Goal: Information Seeking & Learning: Learn about a topic

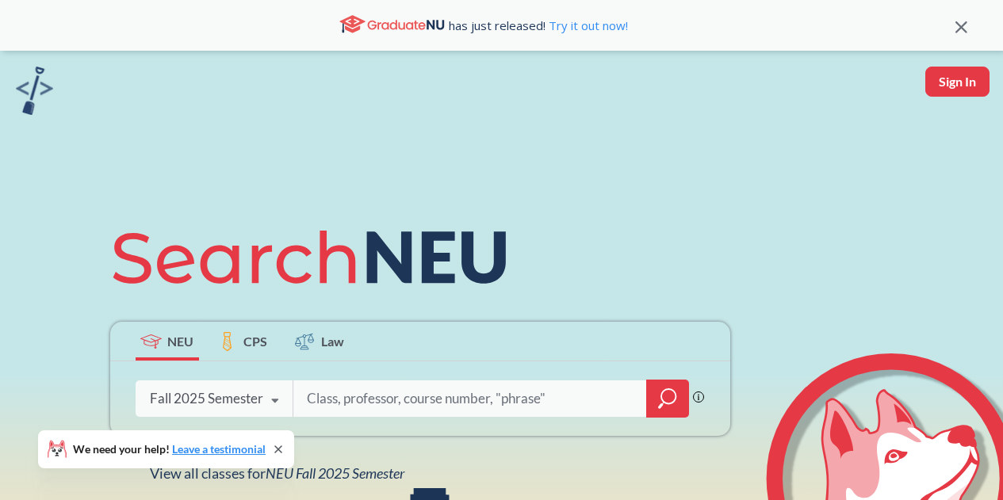
click at [402, 405] on input "search" at bounding box center [470, 398] width 330 height 33
type input "cs7980\"
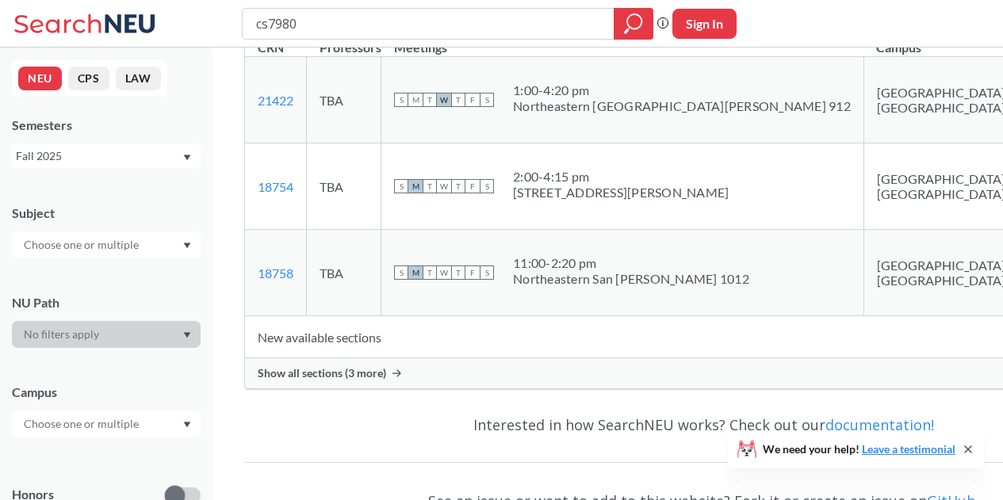
scroll to position [272, 0]
click at [346, 365] on span "Show all sections (3 more)" at bounding box center [322, 372] width 128 height 14
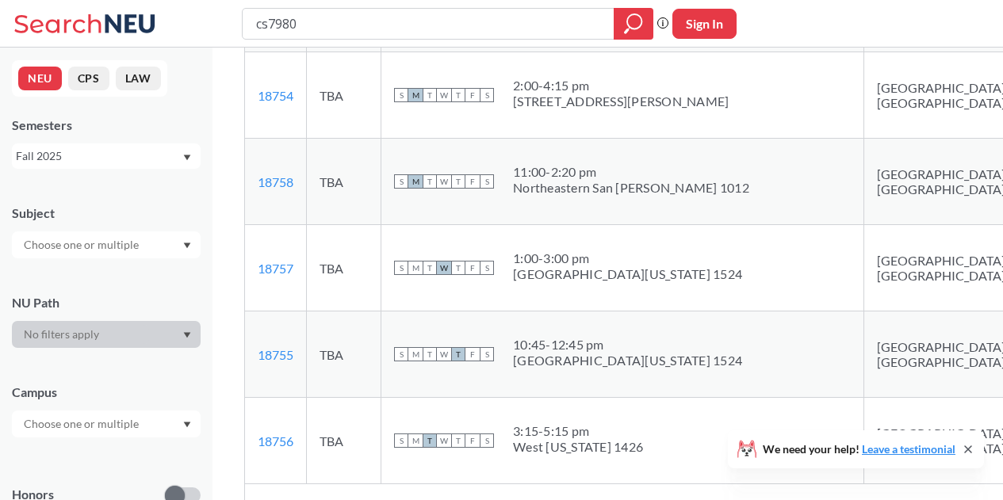
scroll to position [373, 0]
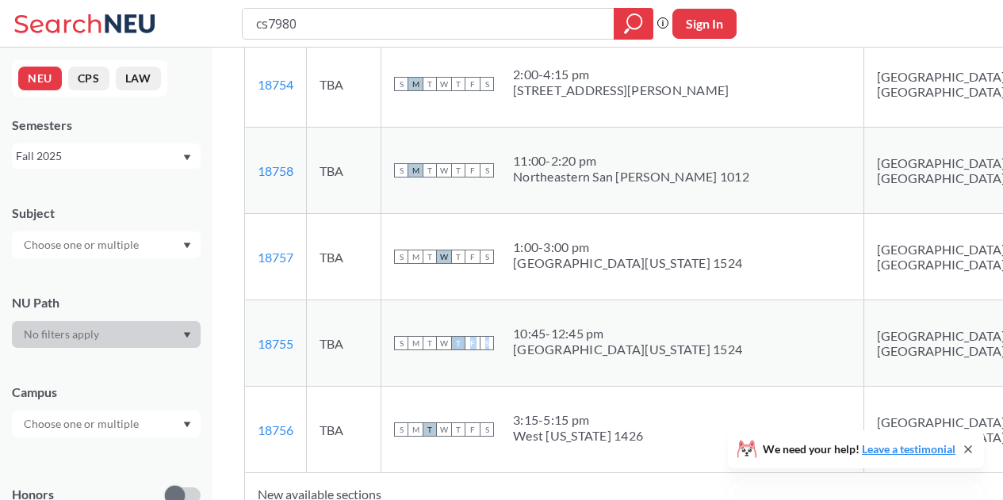
drag, startPoint x: 457, startPoint y: 311, endPoint x: 496, endPoint y: 309, distance: 39.7
click at [496, 326] on div "S M T W T F S 10:45 - 12:45 pm [GEOGRAPHIC_DATA][US_STATE] 1524" at bounding box center [622, 343] width 457 height 35
click at [509, 326] on div "S M T W T F S 10:45 - 12:45 pm [GEOGRAPHIC_DATA][US_STATE] 1524" at bounding box center [622, 343] width 457 height 35
click at [457, 336] on span "T" at bounding box center [458, 343] width 14 height 14
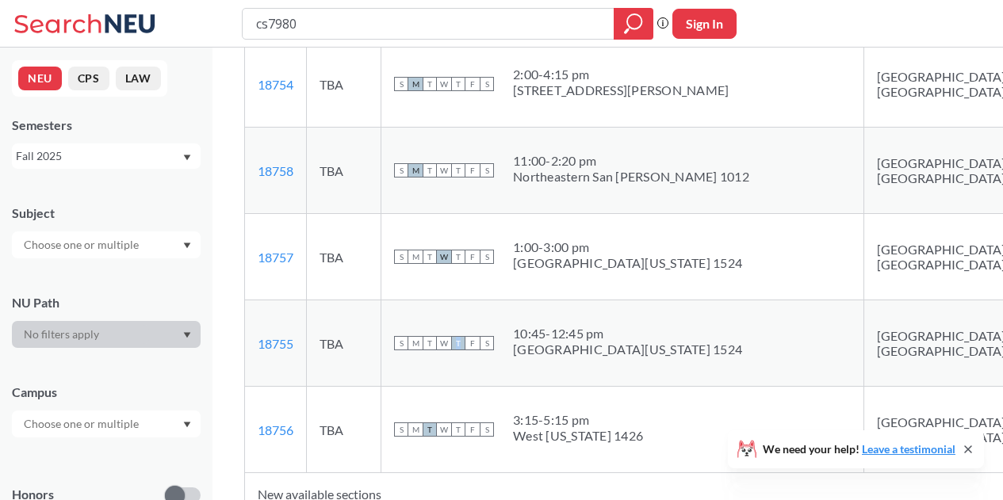
scroll to position [0, 0]
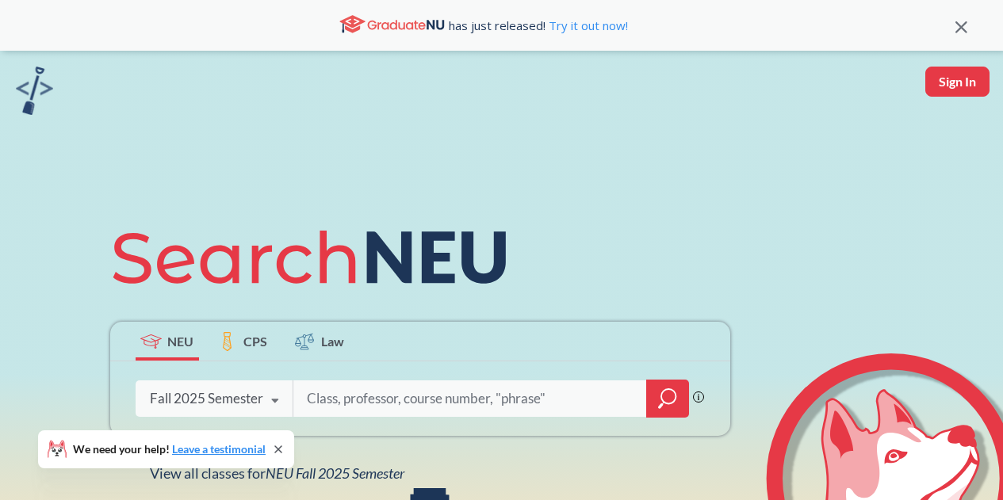
click at [254, 400] on div "Fall 2025 Semester" at bounding box center [206, 398] width 113 height 17
click at [502, 123] on div "NEU CPS Law Phrase search guarantees the exact search appears in the results. E…" at bounding box center [501, 348] width 1003 height 595
